Goal: Information Seeking & Learning: Compare options

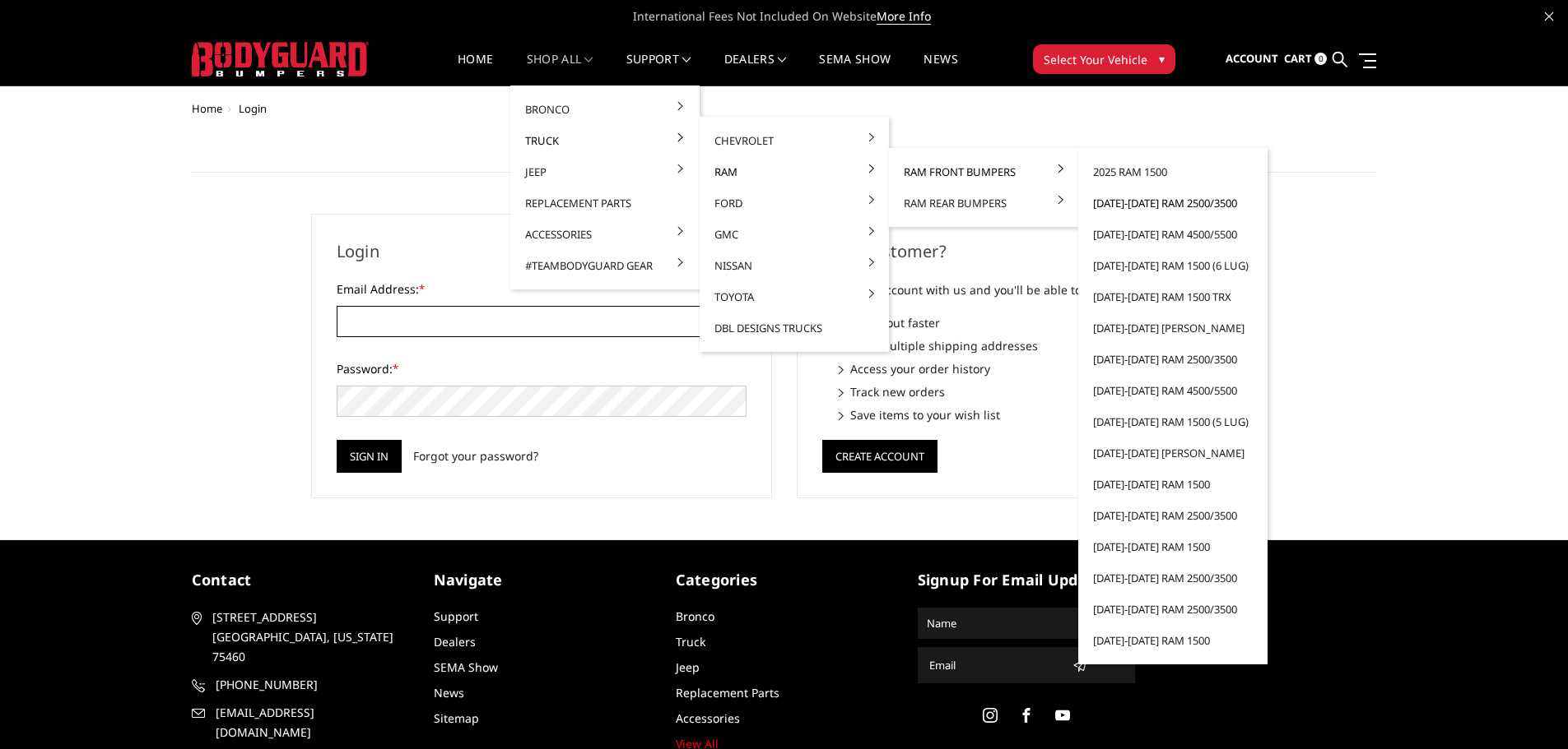
type input "customerservice@4wheelperformance.com"
click at [1189, 204] on link "[DATE]-[DATE] Ram 2500/3500" at bounding box center [1172, 202] width 176 height 31
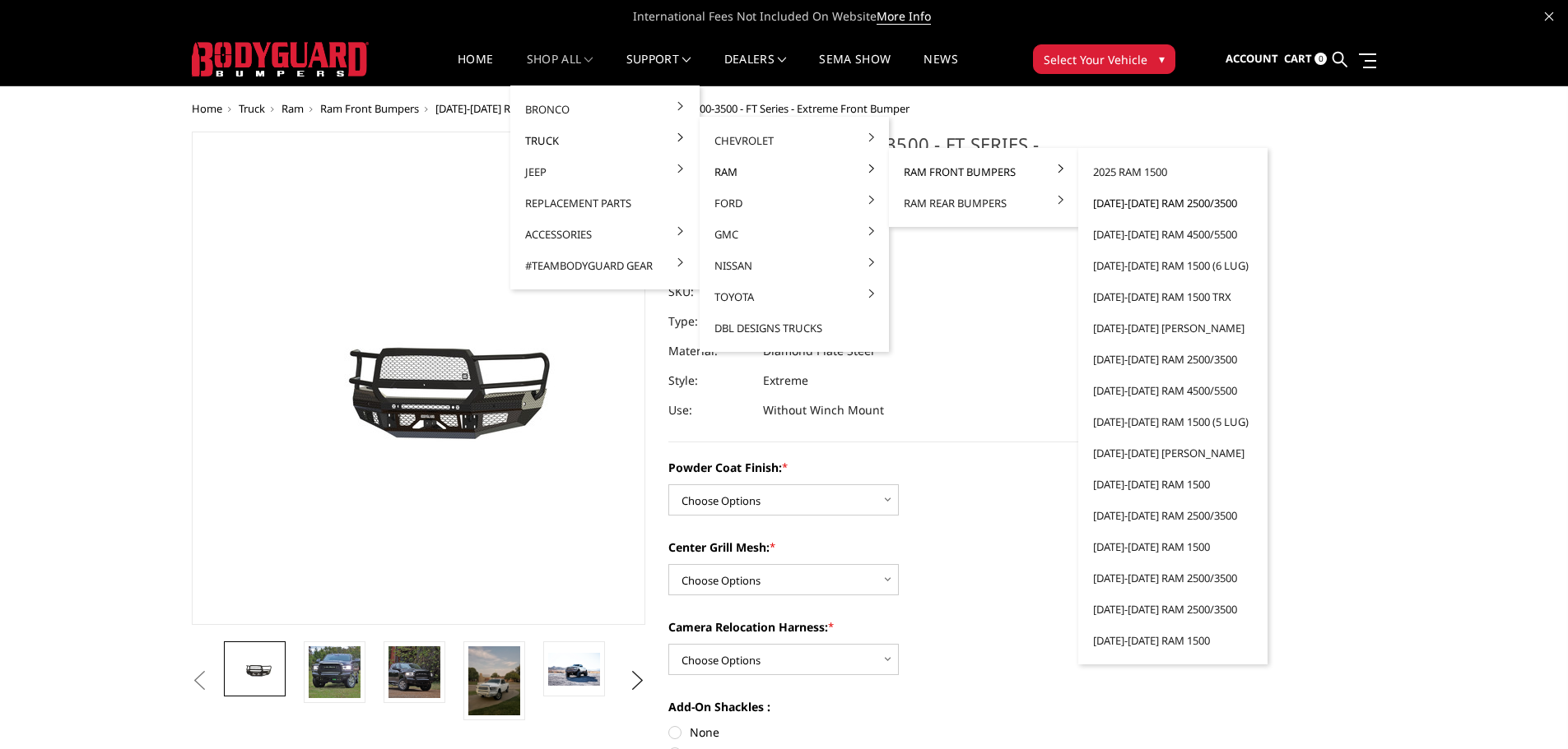
click at [1163, 204] on link "[DATE]-[DATE] Ram 2500/3500" at bounding box center [1172, 202] width 176 height 31
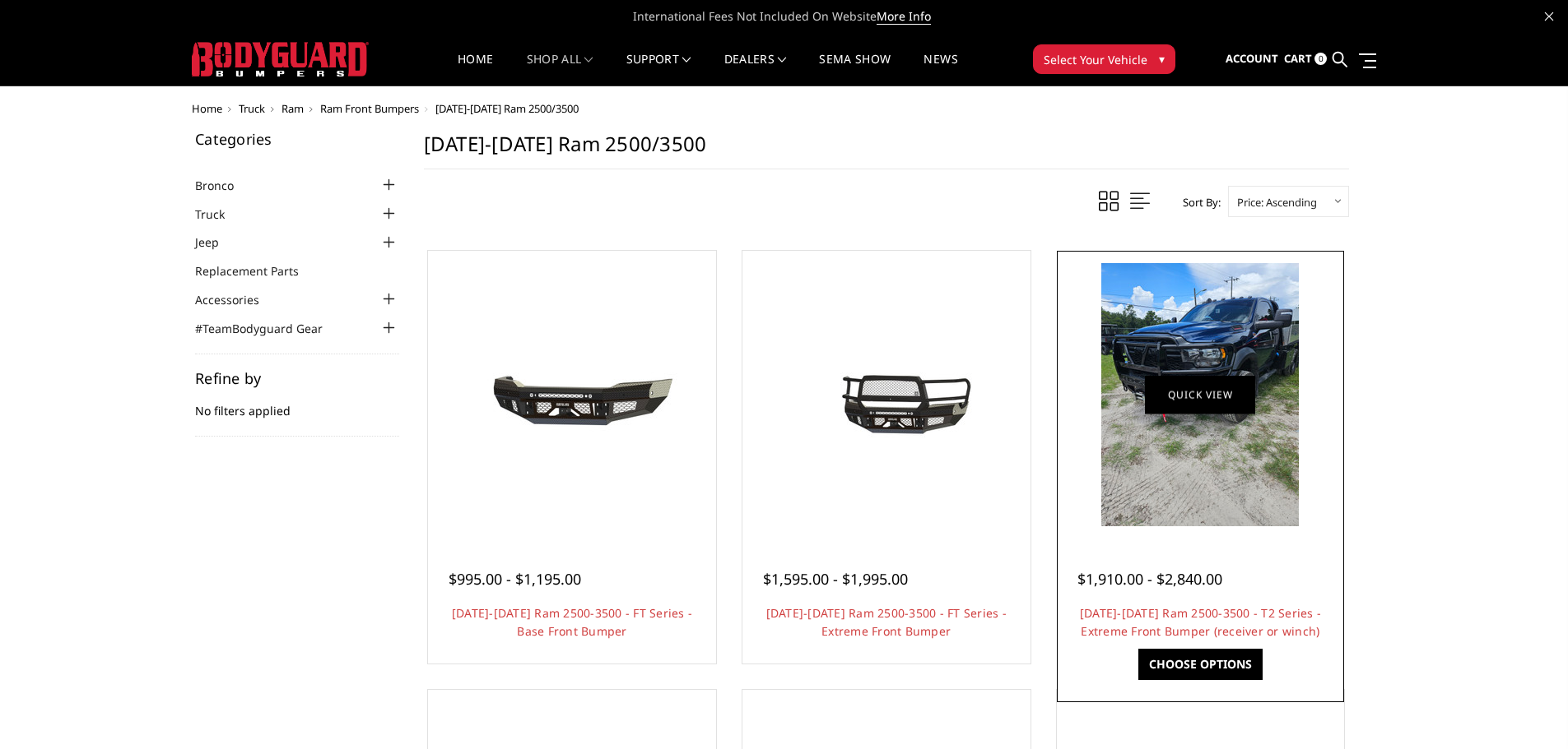
click at [1201, 394] on link "Quick view" at bounding box center [1200, 394] width 111 height 38
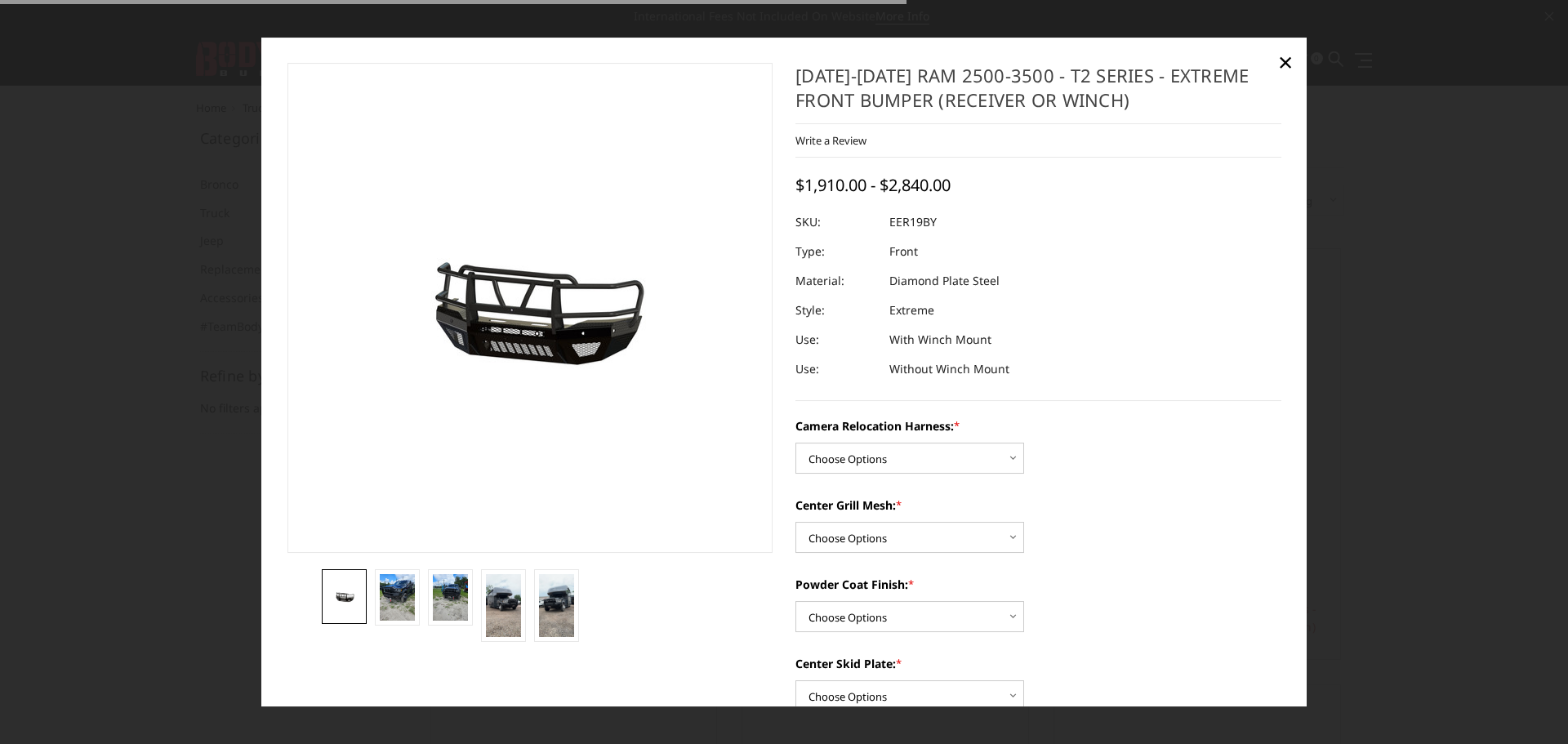
click at [543, 324] on img at bounding box center [367, 309] width 1045 height 490
click at [403, 603] on img at bounding box center [397, 598] width 35 height 47
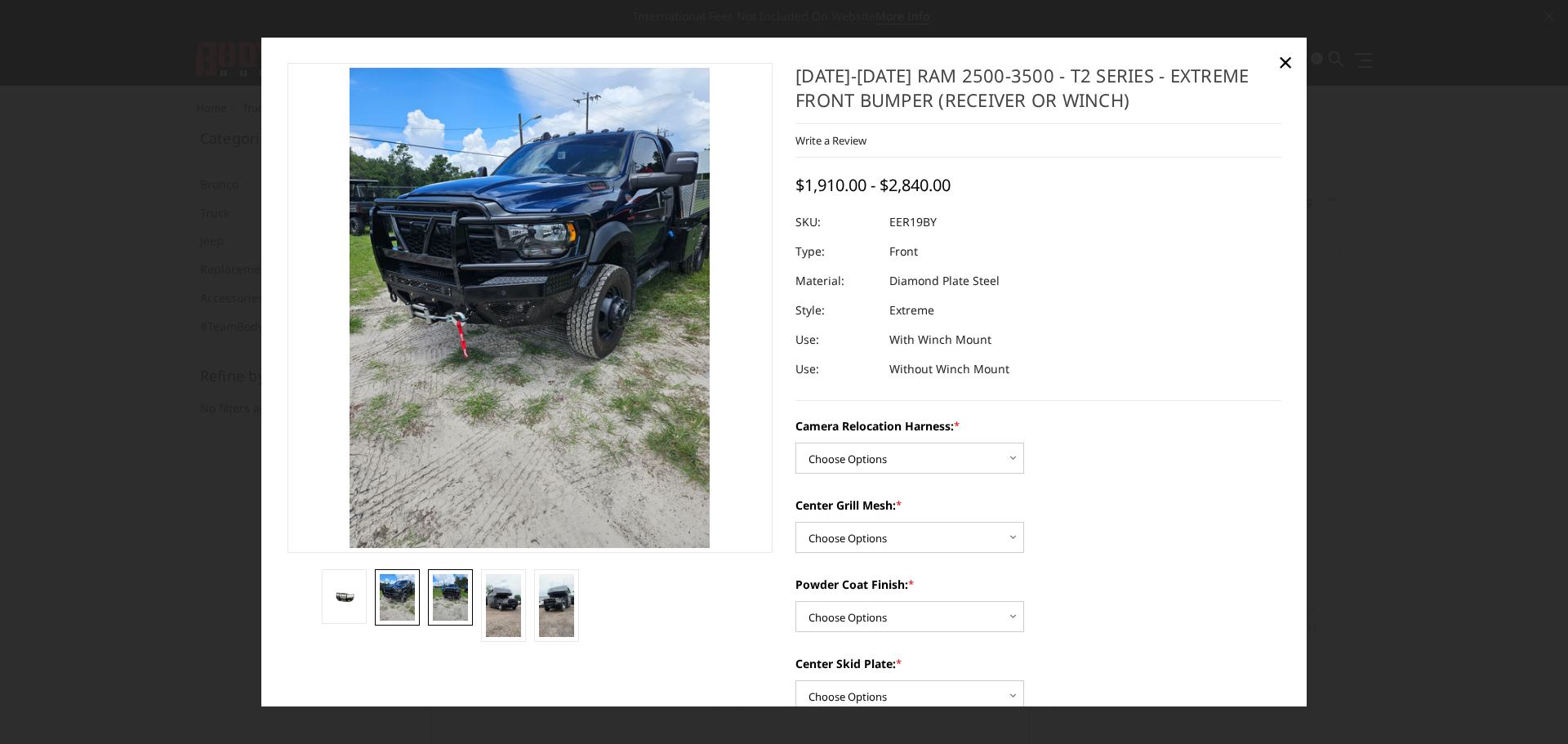
click at [449, 586] on img at bounding box center [450, 598] width 35 height 47
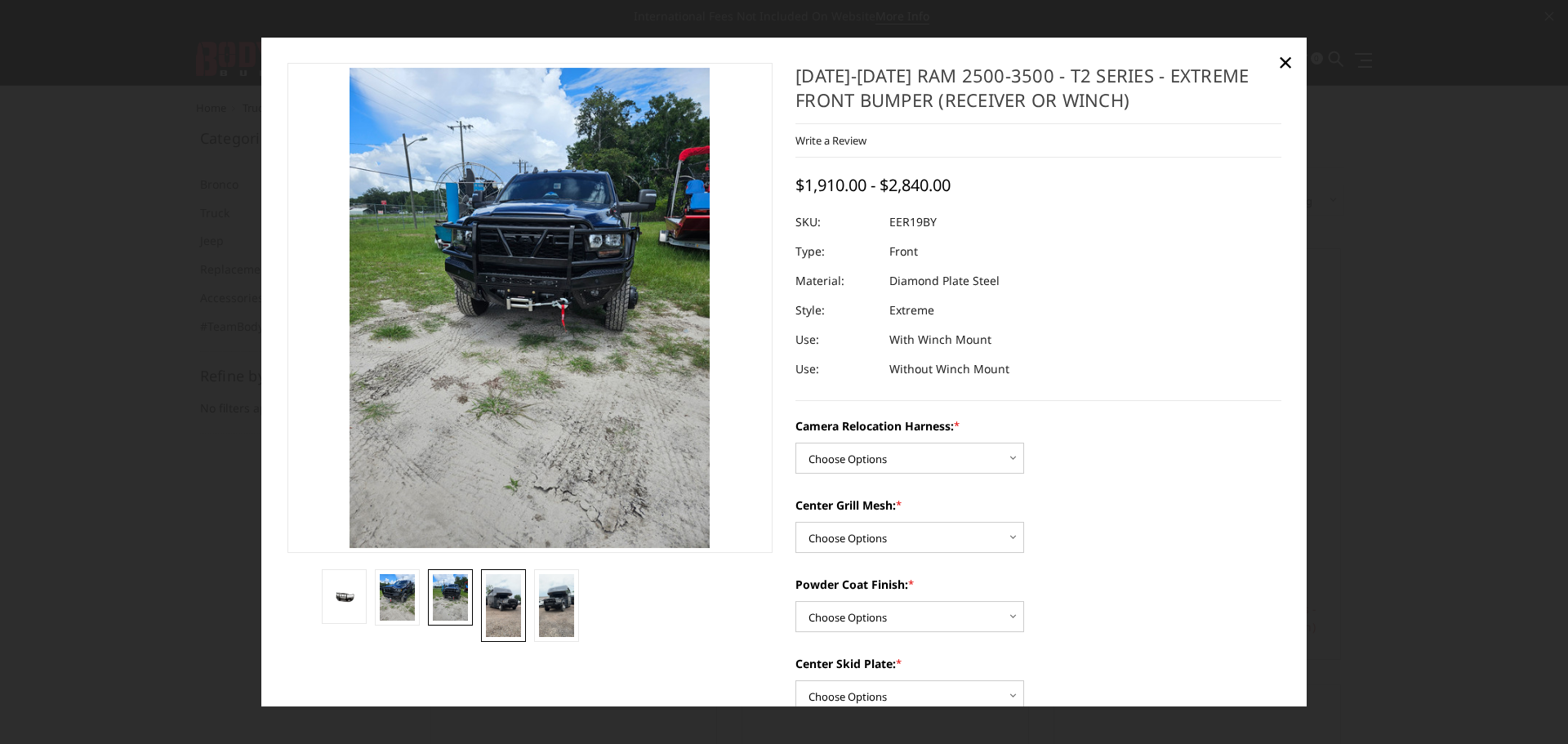
click at [503, 593] on img at bounding box center [503, 606] width 35 height 63
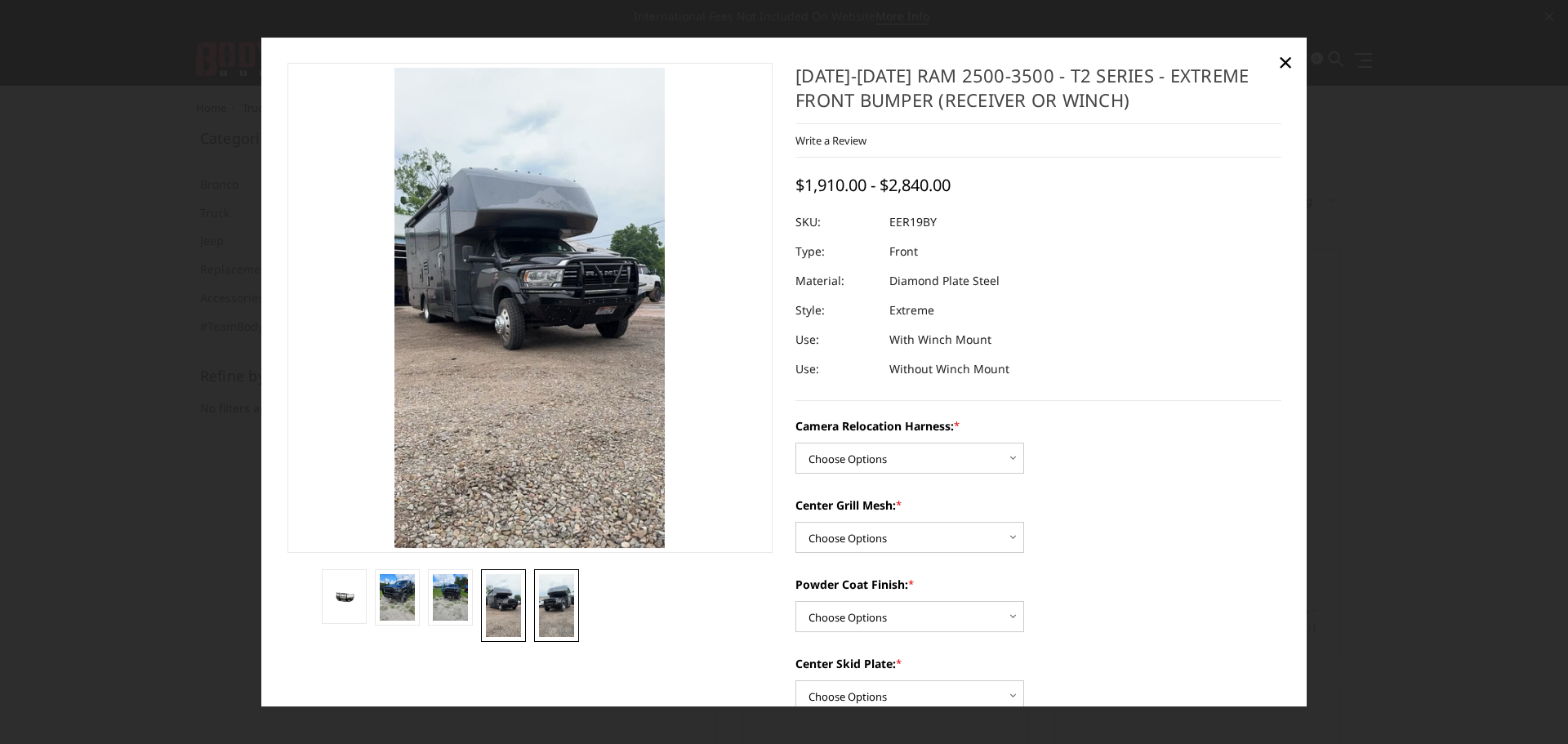
click at [557, 593] on img at bounding box center [556, 606] width 35 height 63
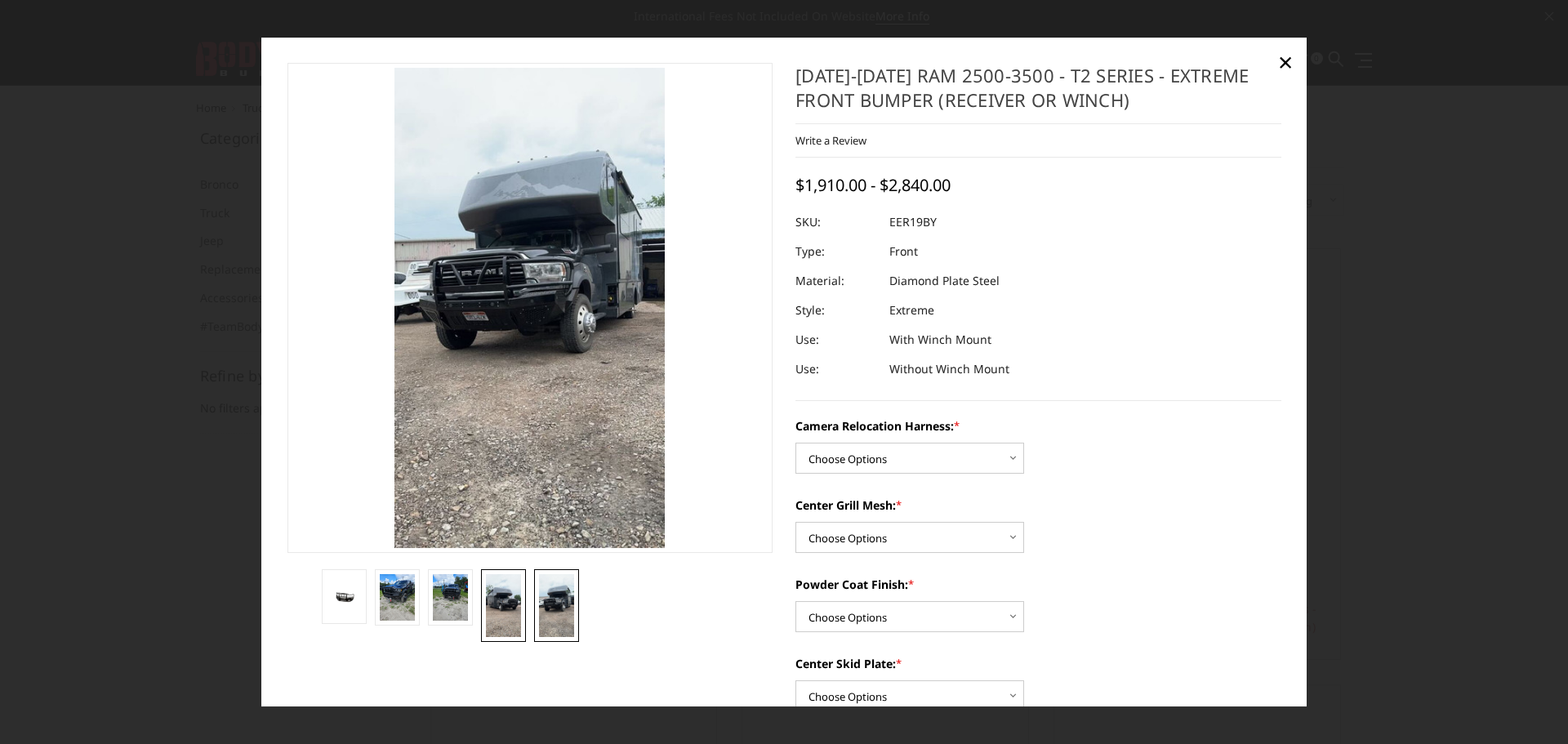
click at [523, 599] on link at bounding box center [503, 606] width 45 height 73
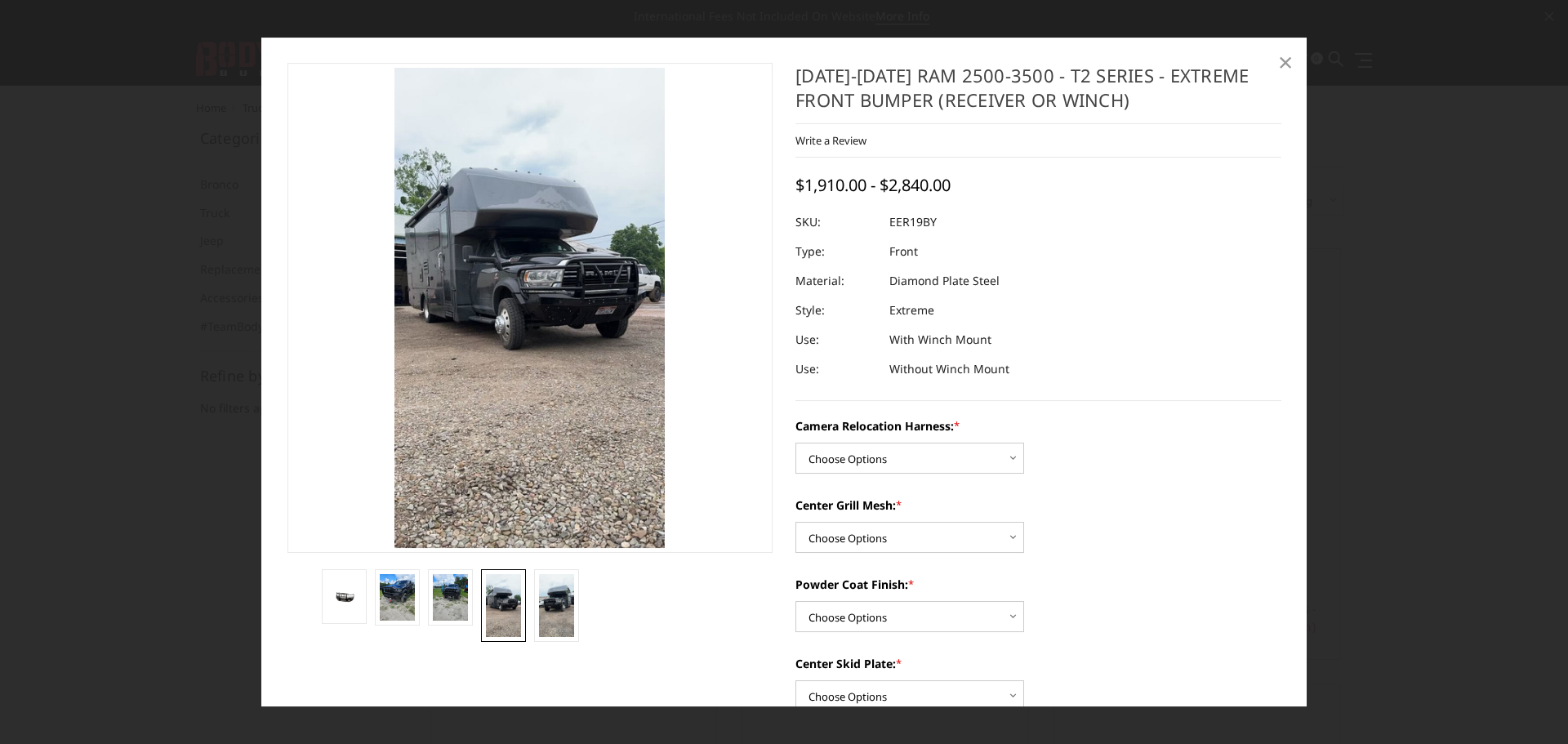
click at [1286, 67] on span "×" at bounding box center [1285, 61] width 15 height 35
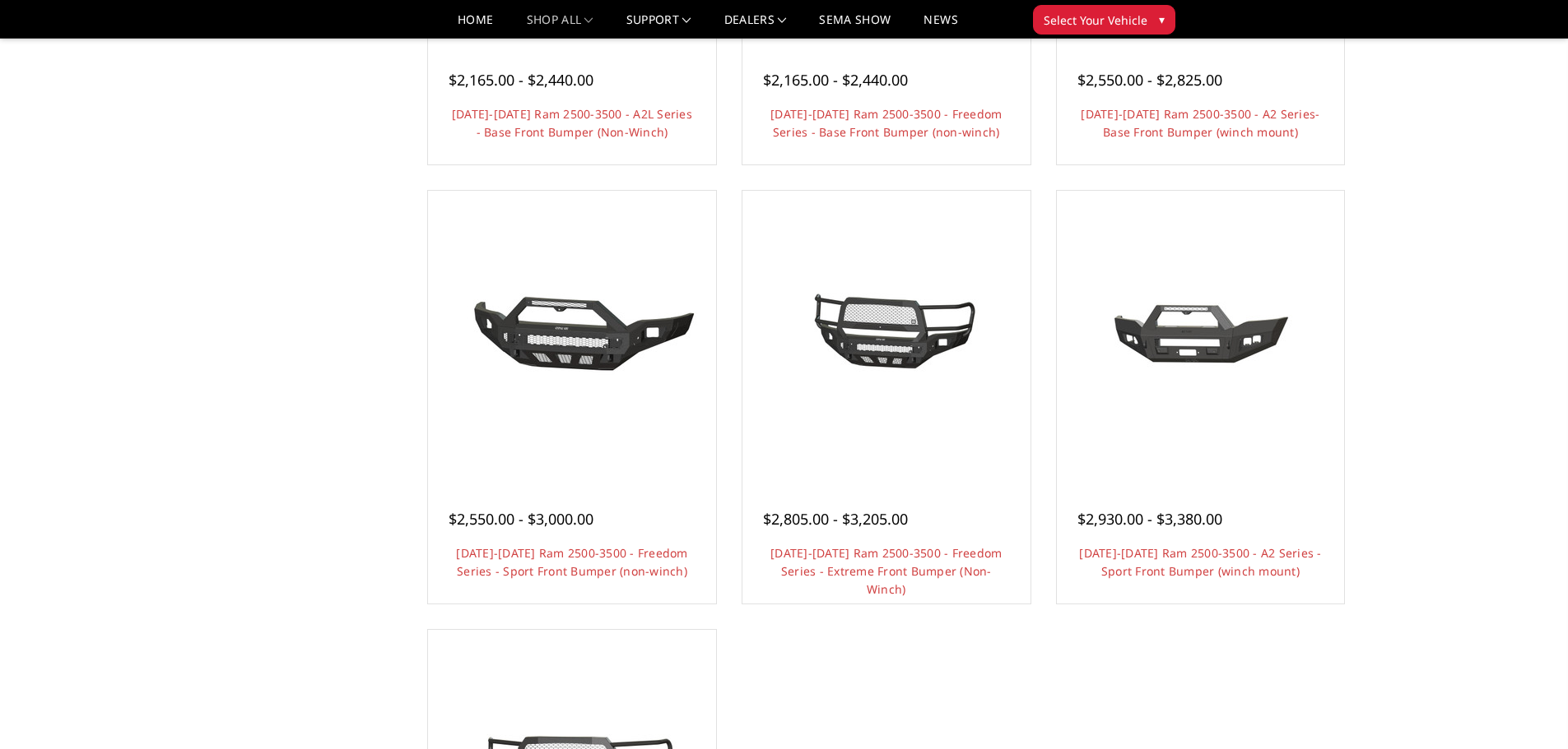
scroll to position [1151, 0]
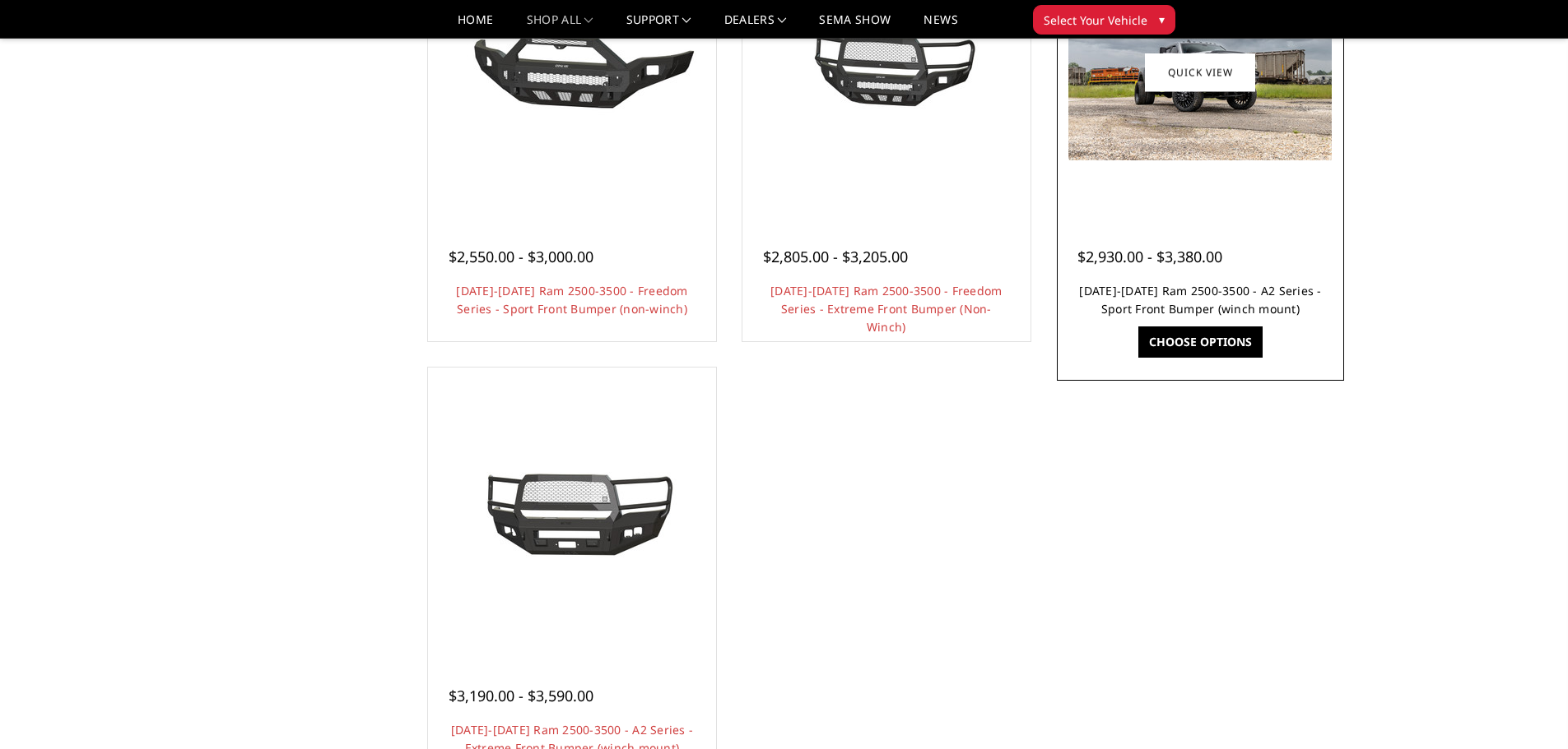
click at [1229, 293] on link "[DATE]-[DATE] Ram 2500-3500 - A2 Series - Sport Front Bumper (winch mount)" at bounding box center [1199, 300] width 242 height 34
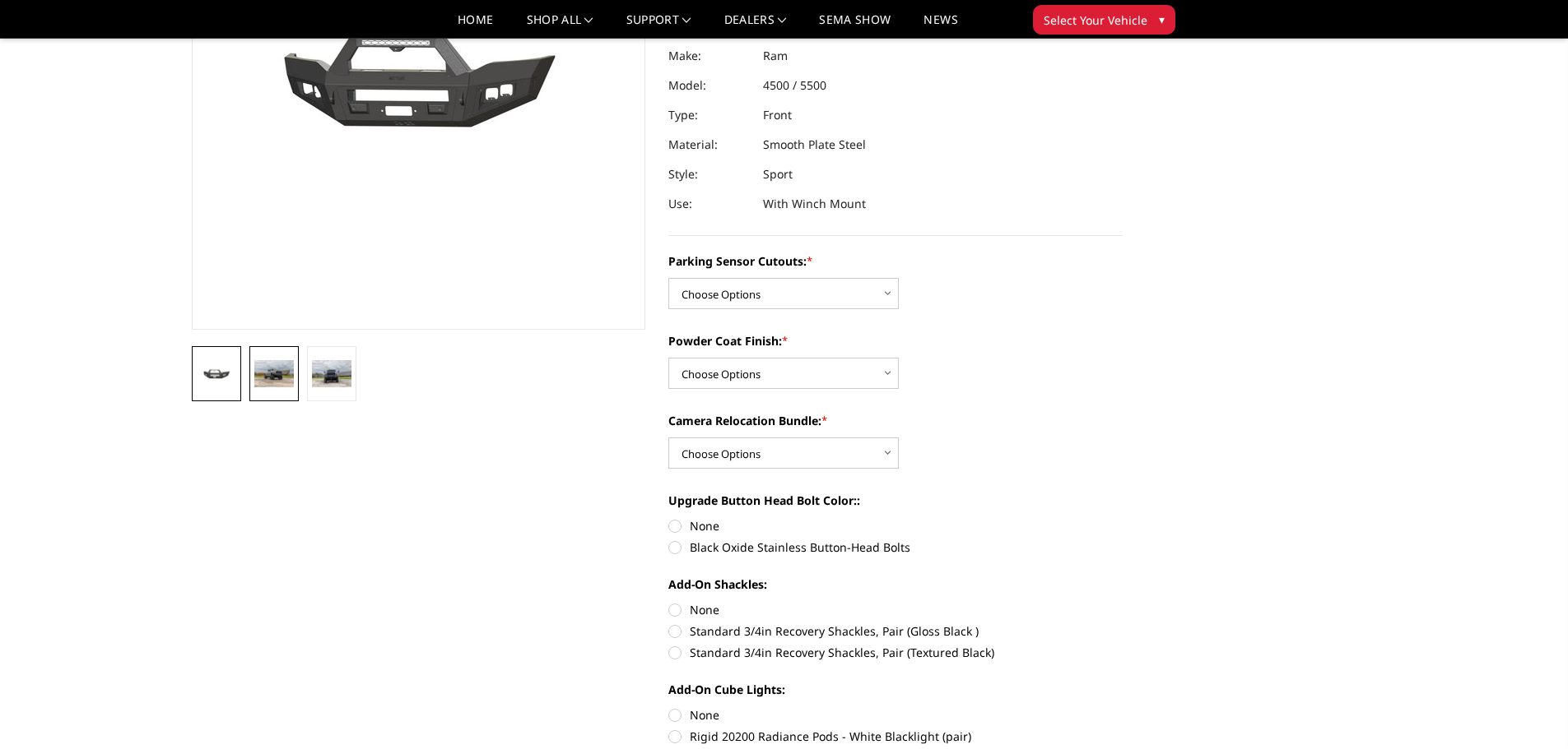
click at [265, 366] on img at bounding box center [274, 373] width 39 height 26
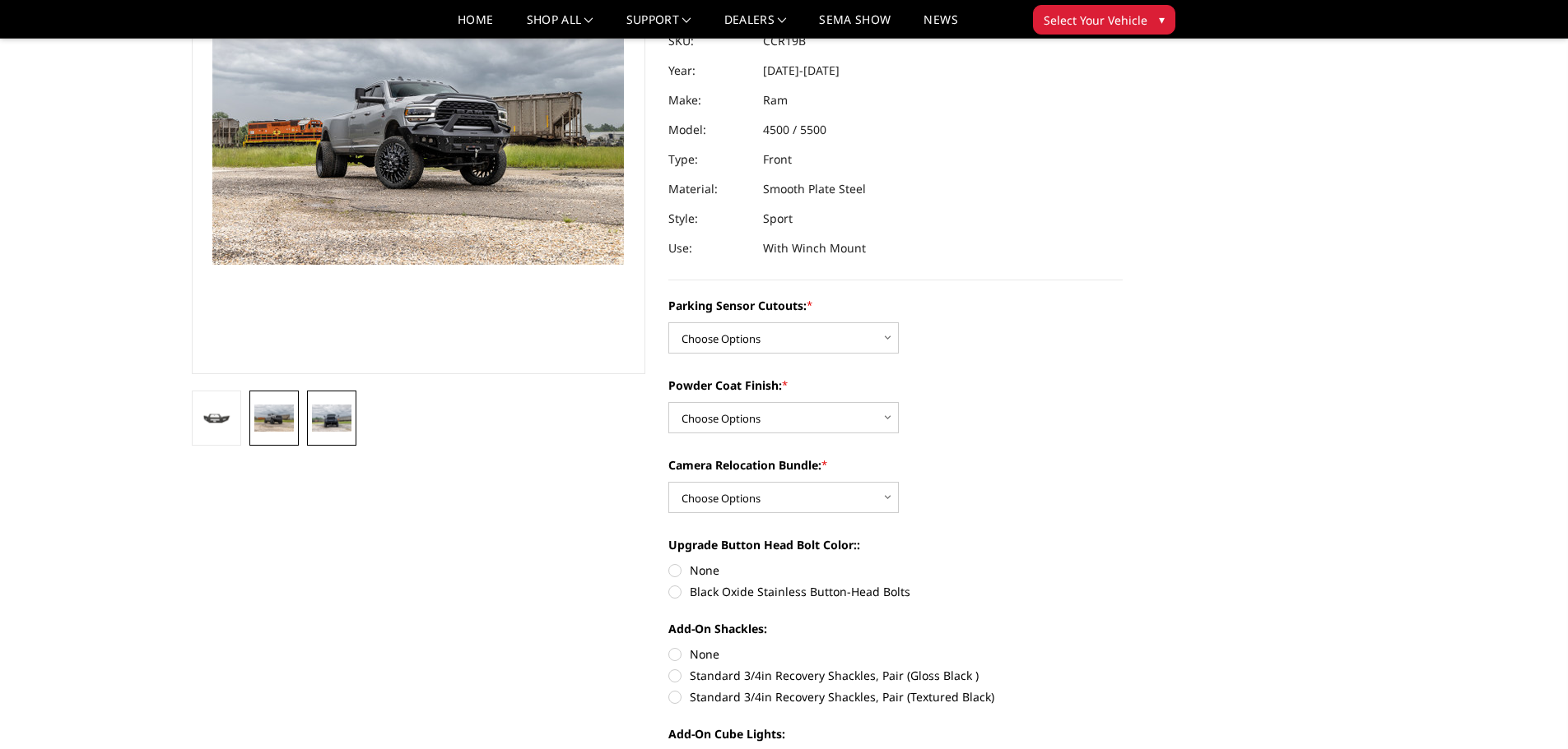
click at [331, 427] on img at bounding box center [332, 418] width 39 height 26
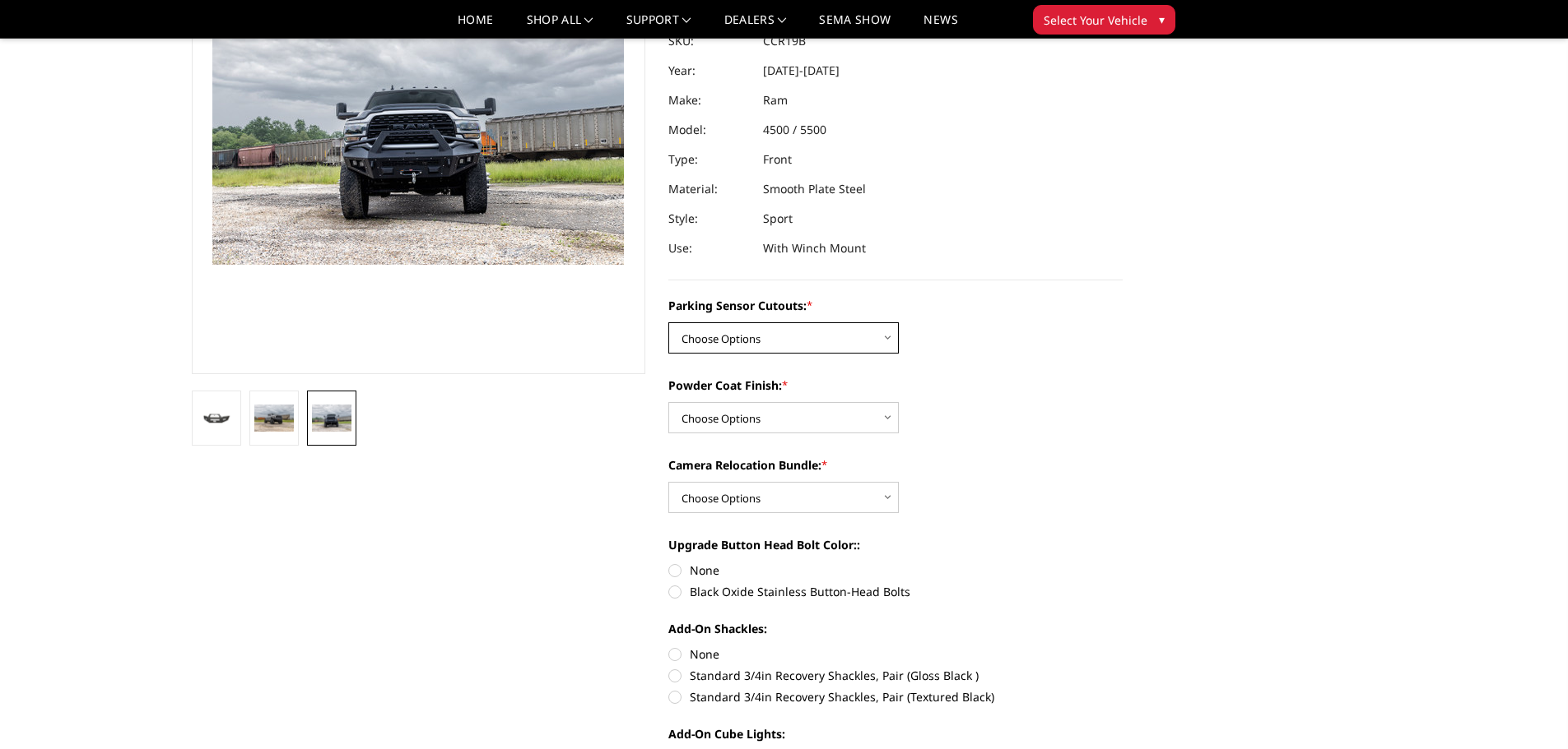
click at [750, 341] on select "Choose Options No - Without Parking Sensor Cutouts Yes - With Parking Sensor Cu…" at bounding box center [783, 337] width 231 height 31
select select "2598"
click at [668, 322] on select "Choose Options No - Without Parking Sensor Cutouts Yes - With Parking Sensor Cu…" at bounding box center [783, 337] width 231 height 31
click at [755, 412] on select "Choose Options Bare Metal Textured Black Powder Coat" at bounding box center [783, 417] width 231 height 31
select select "2601"
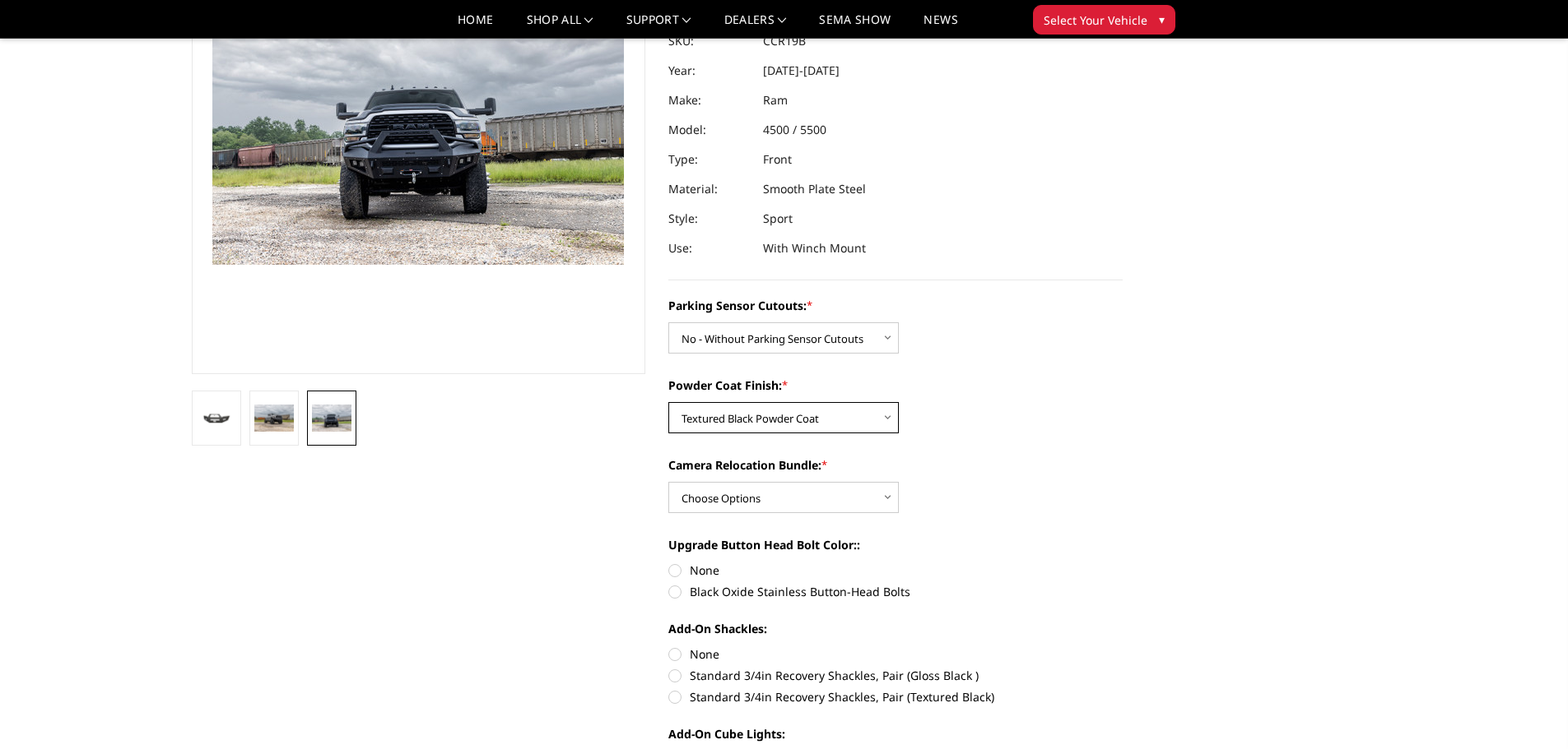
click at [668, 402] on select "Choose Options Bare Metal Textured Black Powder Coat" at bounding box center [783, 417] width 231 height 31
click at [748, 490] on select "Choose Options WITH Camera Relocation Bundle WITHOUT Camera Relocation Bundle" at bounding box center [783, 497] width 231 height 31
select select "2602"
click at [668, 482] on select "Choose Options WITH Camera Relocation Bundle WITHOUT Camera Relocation Bundle" at bounding box center [783, 497] width 231 height 31
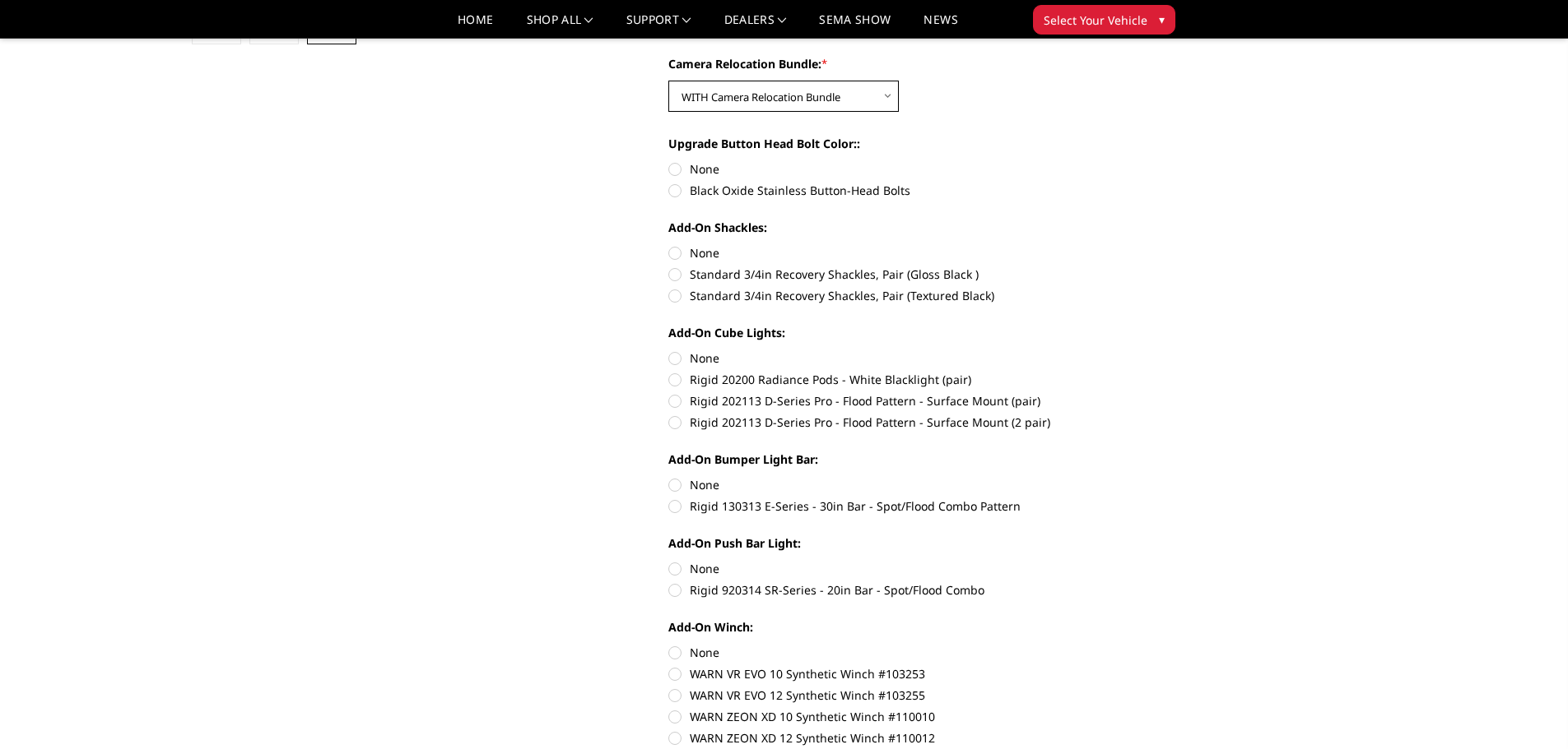
scroll to position [367, 0]
